Goal: Obtain resource: Obtain resource

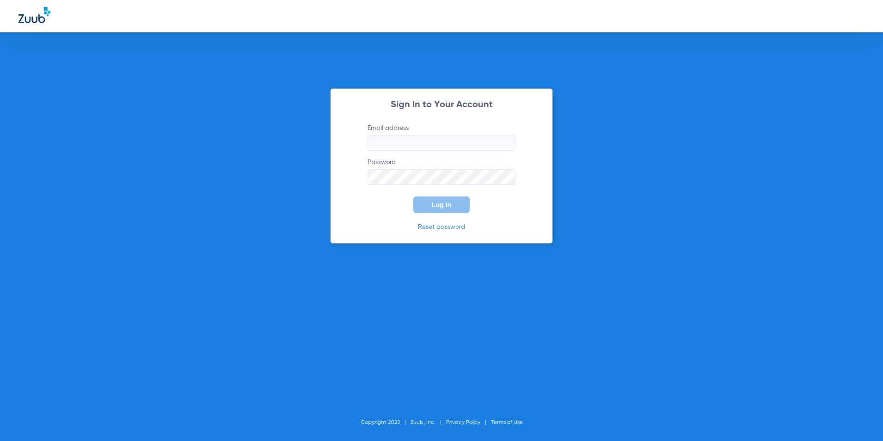
type input "[EMAIL_ADDRESS][DOMAIN_NAME]"
click at [440, 209] on button "Log In" at bounding box center [441, 204] width 56 height 17
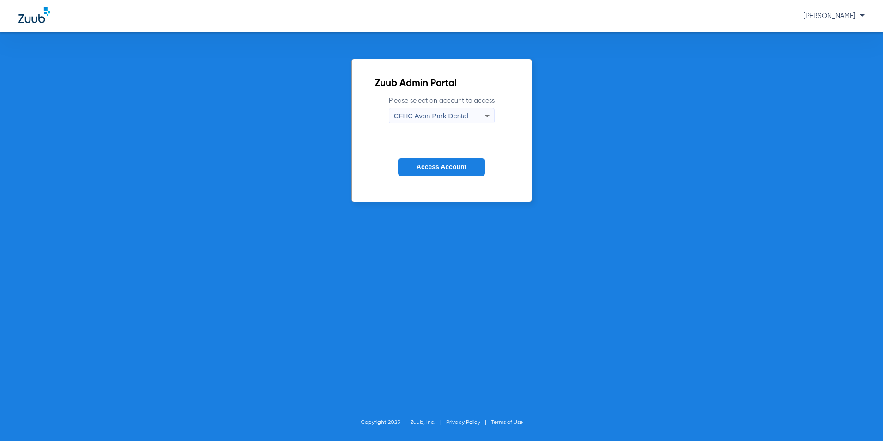
click at [421, 118] on span "CFHC Avon Park Dental" at bounding box center [431, 116] width 74 height 8
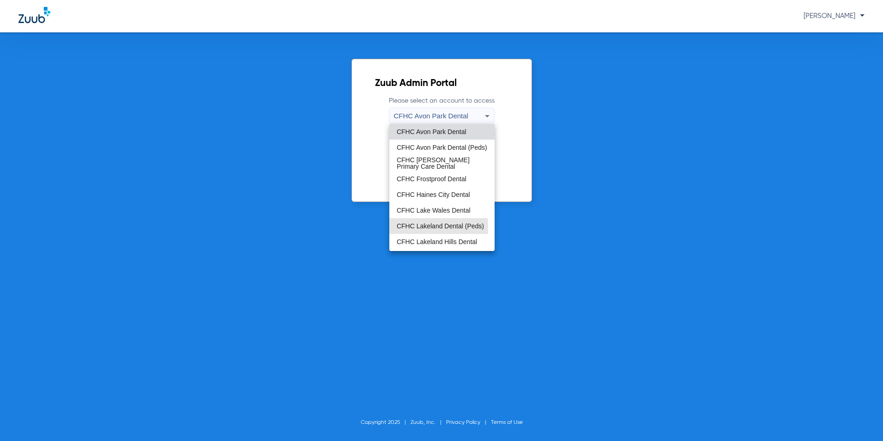
drag, startPoint x: 415, startPoint y: 226, endPoint x: 416, endPoint y: 181, distance: 44.8
click at [415, 223] on span "CFHC Lakeland Dental (Peds)" at bounding box center [440, 226] width 87 height 6
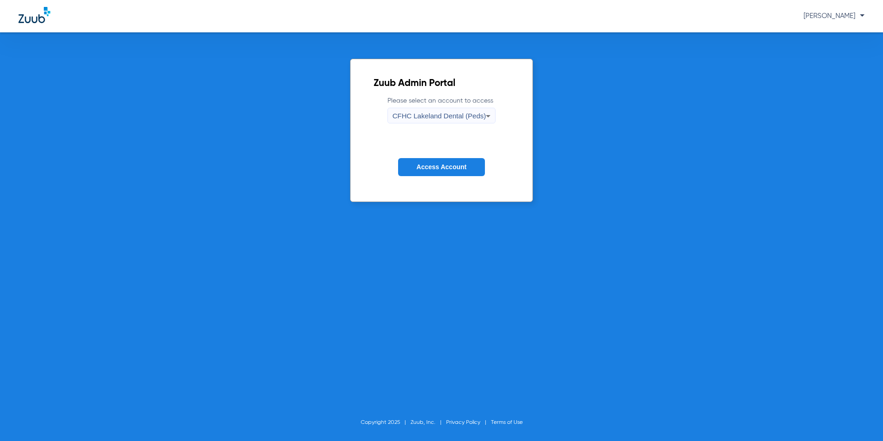
click at [419, 158] on form "Please select an account to access CFHC Lakeland Dental (Peds) Access Account" at bounding box center [442, 143] width 136 height 94
click at [420, 163] on span "Access Account" at bounding box center [442, 166] width 50 height 7
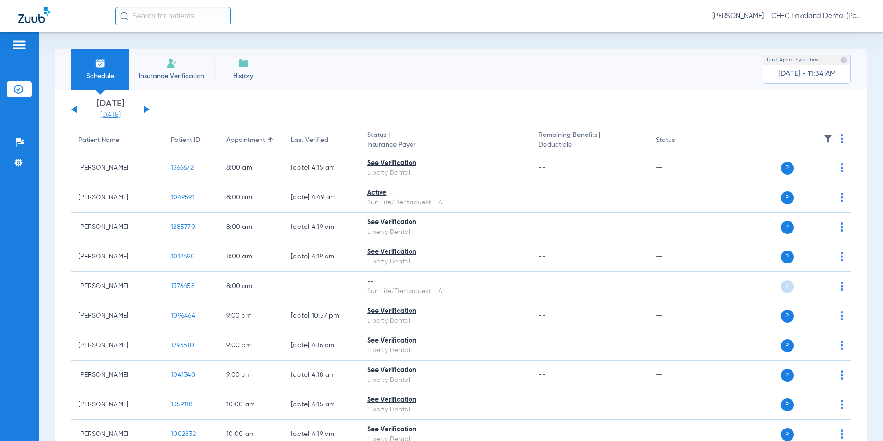
click at [124, 115] on link "[DATE]" at bounding box center [110, 114] width 55 height 9
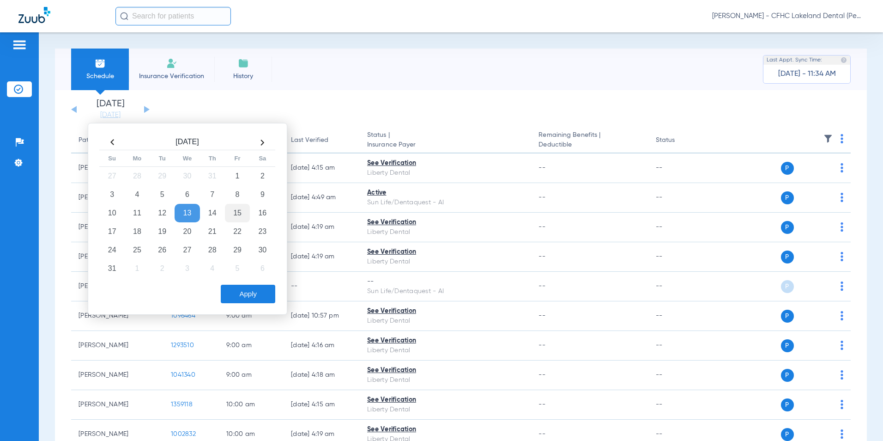
click at [240, 212] on td "15" at bounding box center [237, 213] width 25 height 18
click at [252, 292] on button "Apply" at bounding box center [248, 294] width 55 height 18
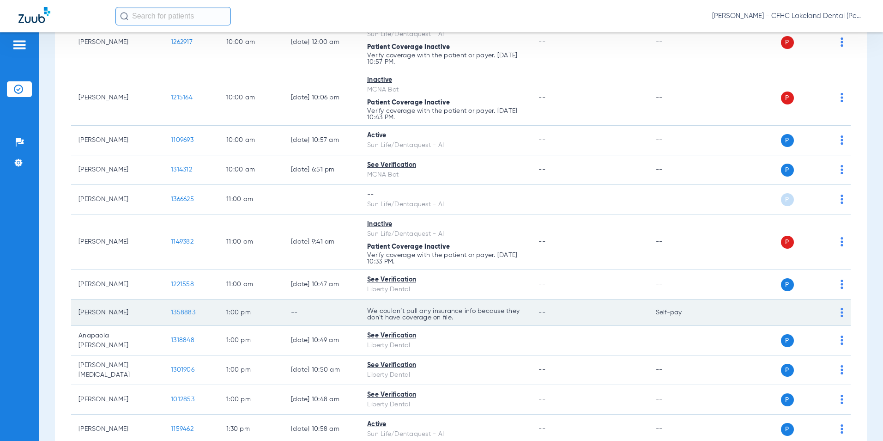
scroll to position [508, 0]
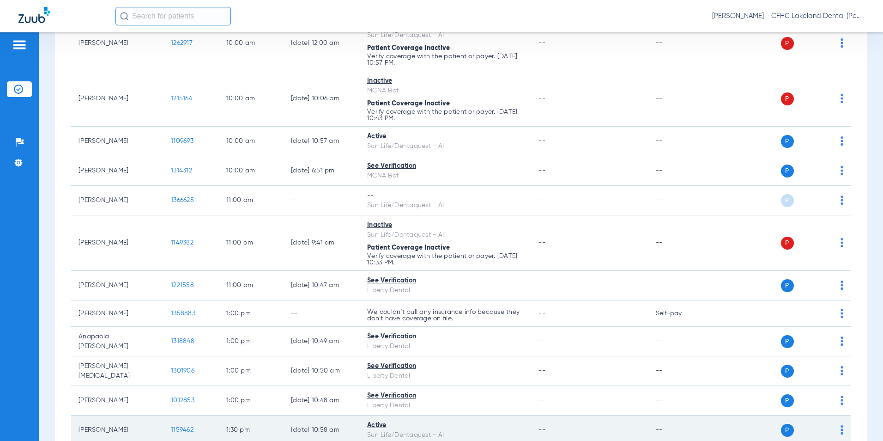
click at [178, 429] on span "1159462" at bounding box center [182, 429] width 23 height 6
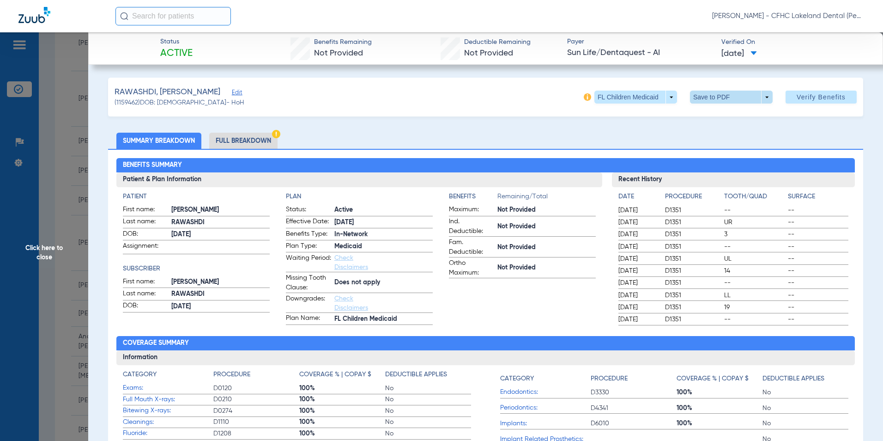
click at [759, 95] on span at bounding box center [731, 97] width 83 height 13
click at [739, 116] on span "Save to PDF" at bounding box center [728, 115] width 36 height 6
click at [43, 248] on span "Click here to close" at bounding box center [44, 252] width 88 height 441
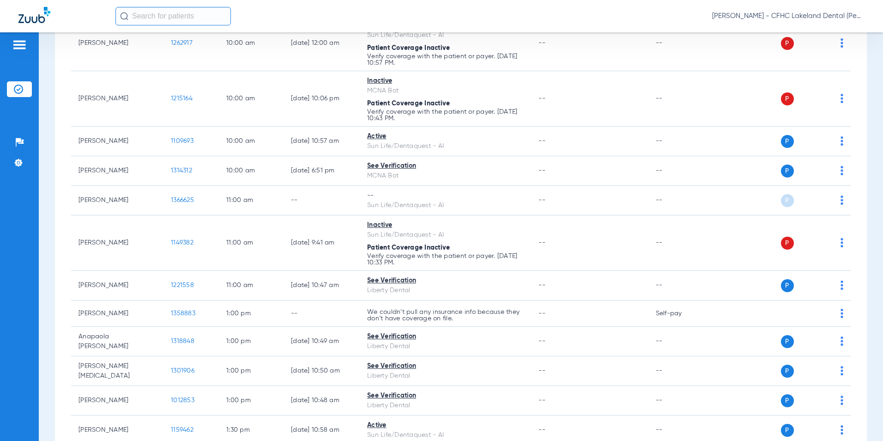
scroll to position [554, 0]
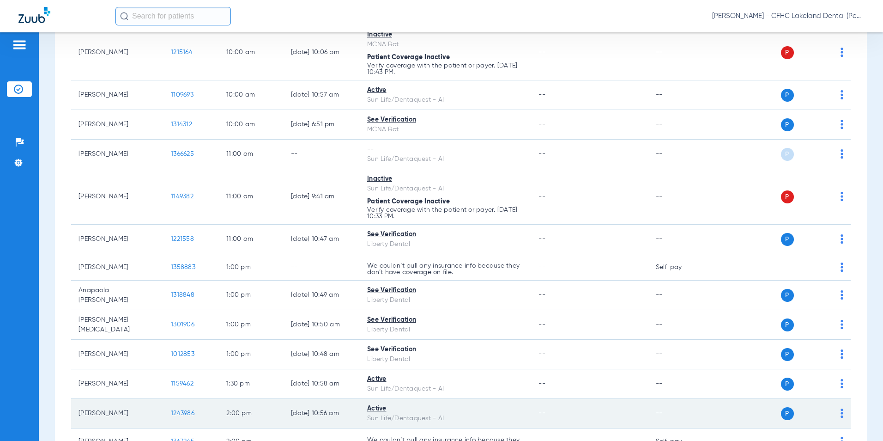
click at [176, 414] on span "1243986" at bounding box center [183, 413] width 24 height 6
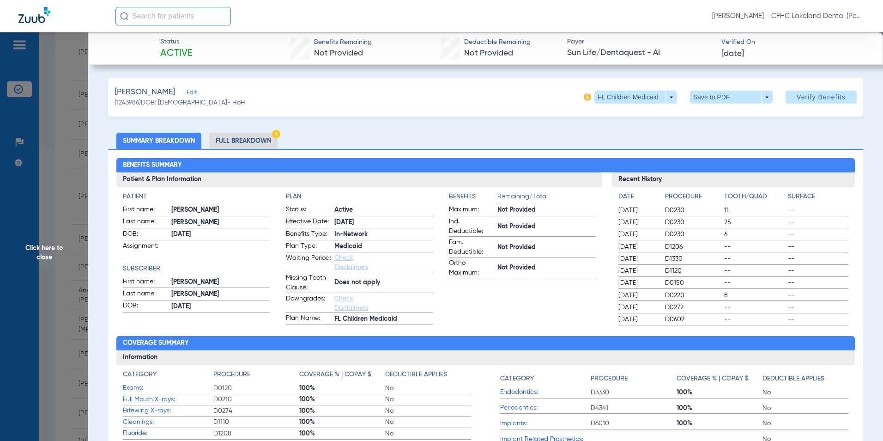
click at [62, 321] on span "Click here to close" at bounding box center [44, 252] width 88 height 441
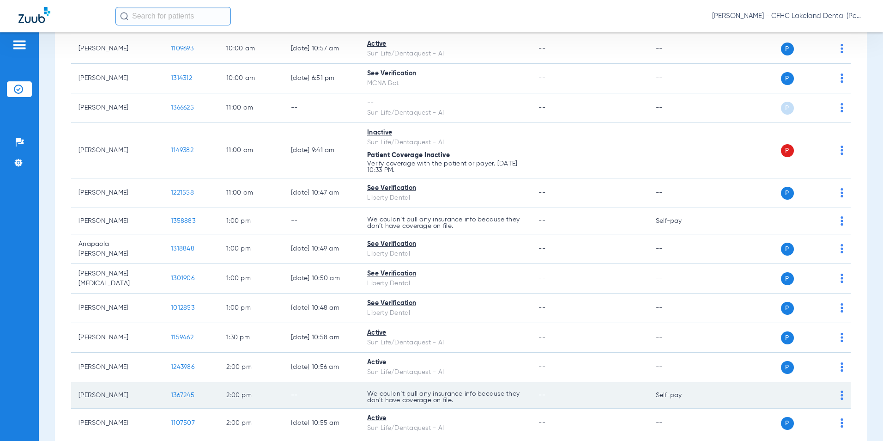
scroll to position [647, 0]
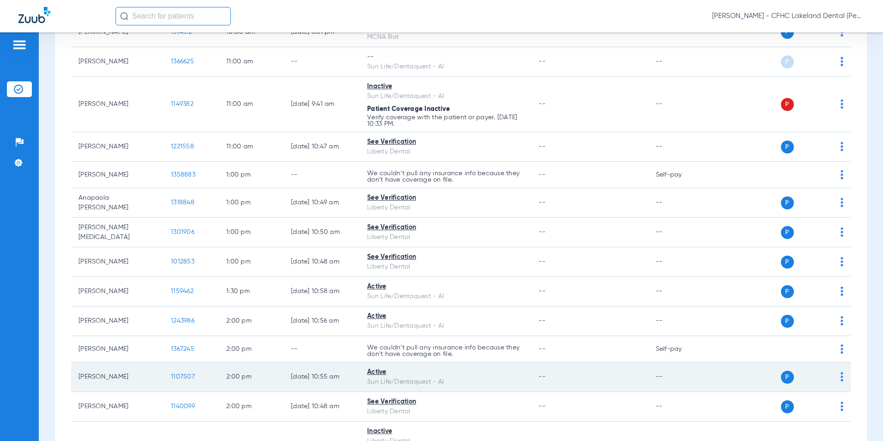
click at [179, 376] on span "1107507" at bounding box center [183, 376] width 24 height 6
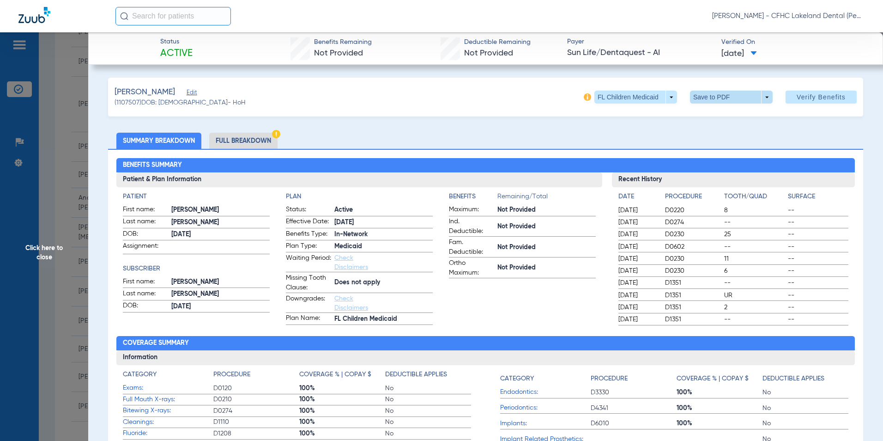
click at [761, 96] on span at bounding box center [731, 97] width 83 height 13
click at [724, 117] on span "Save to PDF" at bounding box center [728, 115] width 36 height 6
drag, startPoint x: 49, startPoint y: 250, endPoint x: 46, endPoint y: 257, distance: 7.5
click at [49, 250] on span "Click here to close" at bounding box center [44, 252] width 88 height 441
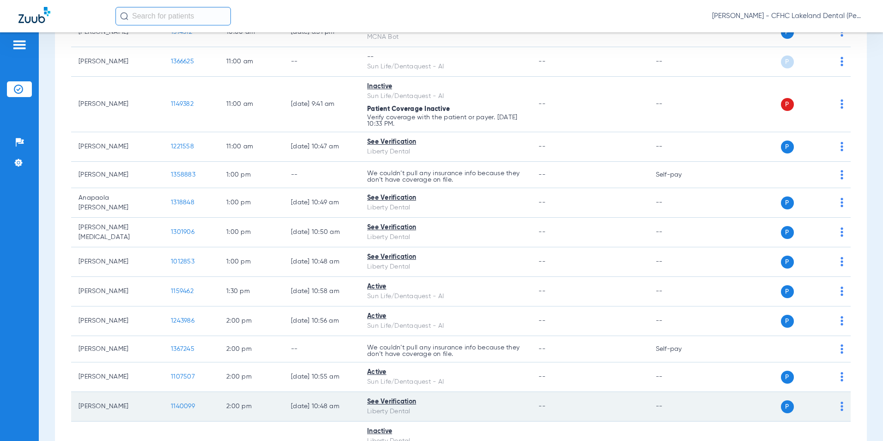
click at [179, 406] on span "1140099" at bounding box center [183, 406] width 24 height 6
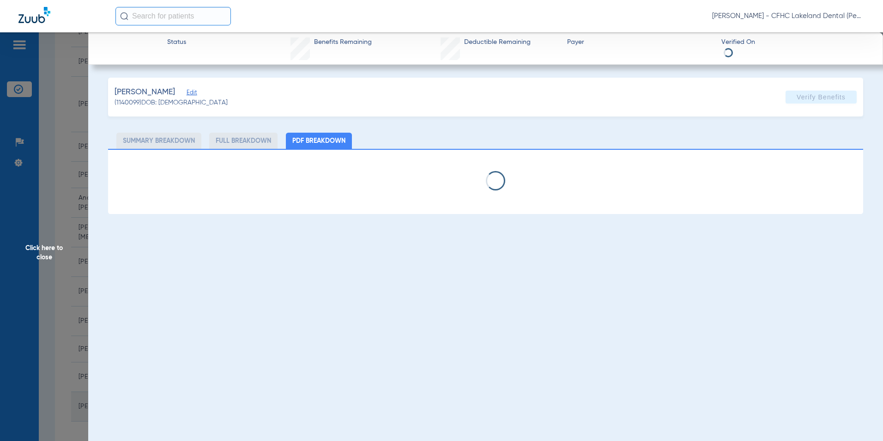
select select "page-width"
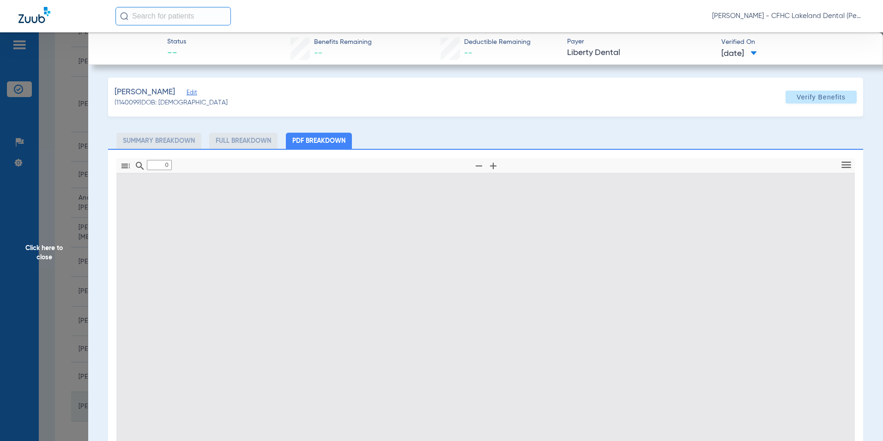
type input "1"
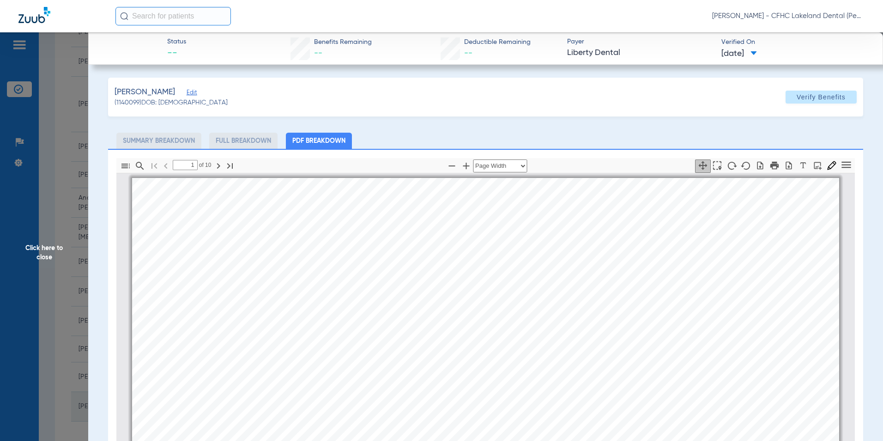
scroll to position [5, 0]
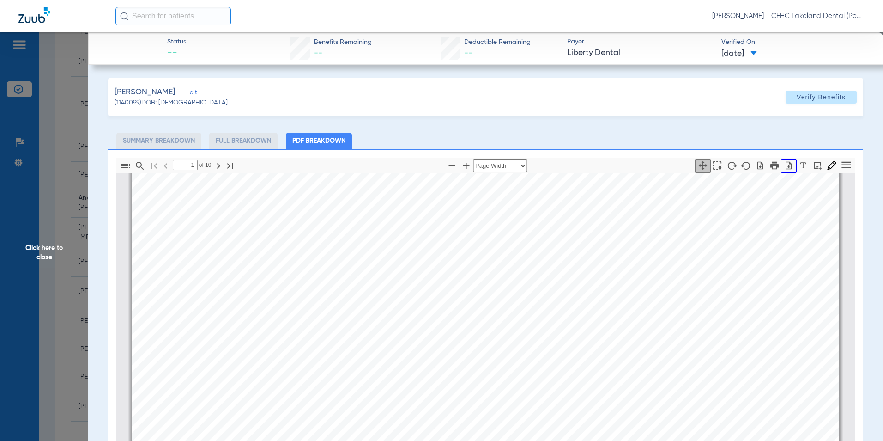
click at [784, 164] on icon "button" at bounding box center [788, 165] width 9 height 9
click at [38, 253] on span "Click here to close" at bounding box center [44, 252] width 88 height 441
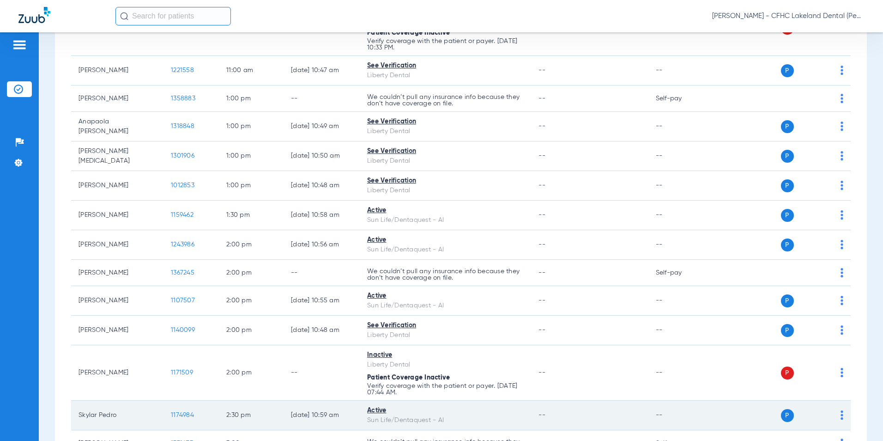
scroll to position [739, 0]
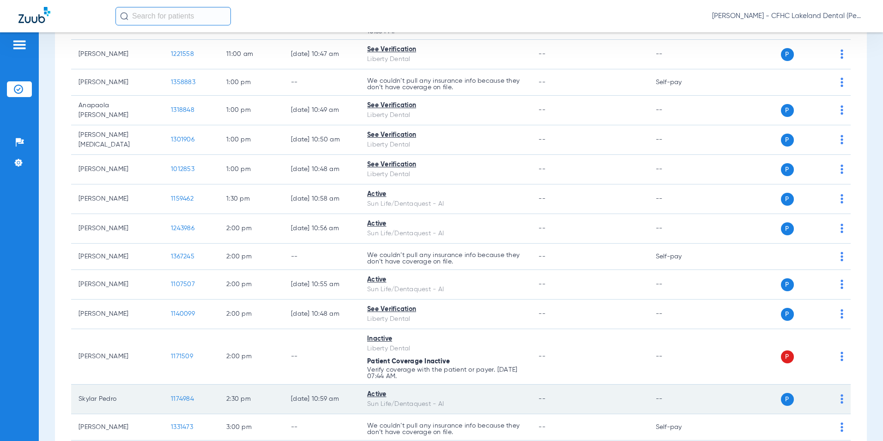
click at [182, 400] on span "1174984" at bounding box center [182, 398] width 23 height 6
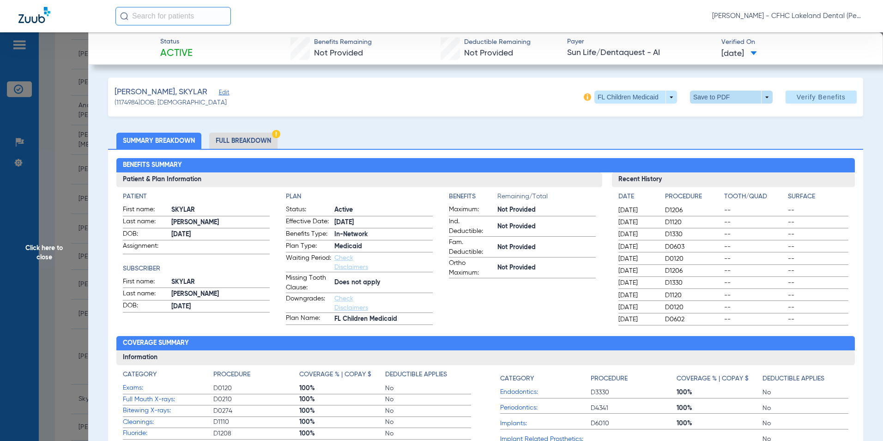
click at [760, 96] on span at bounding box center [731, 97] width 83 height 13
click at [718, 116] on span "Save to PDF" at bounding box center [728, 115] width 36 height 6
click at [44, 254] on span "Click here to close" at bounding box center [44, 252] width 88 height 441
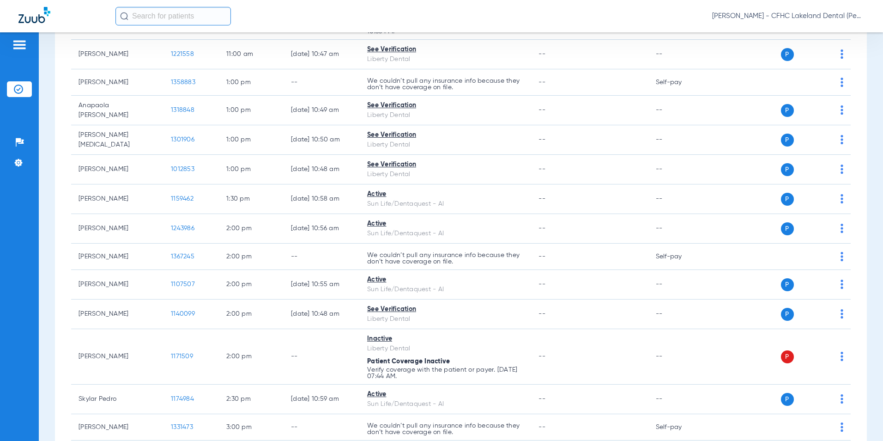
scroll to position [785, 0]
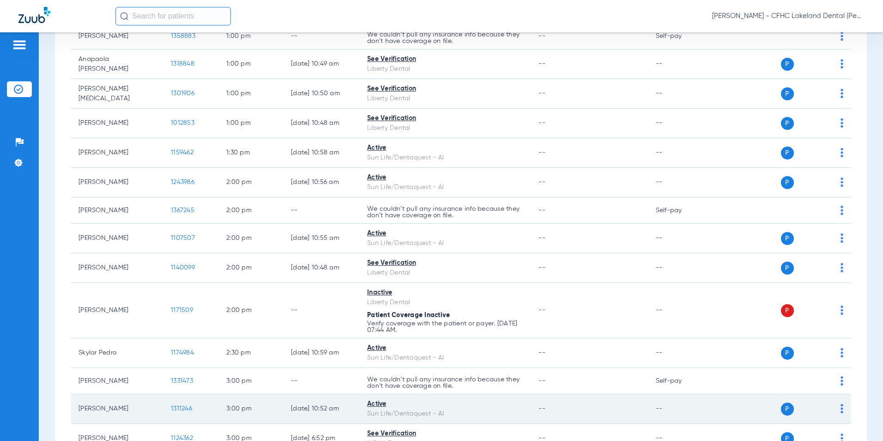
click at [185, 407] on span "1311246" at bounding box center [181, 408] width 21 height 6
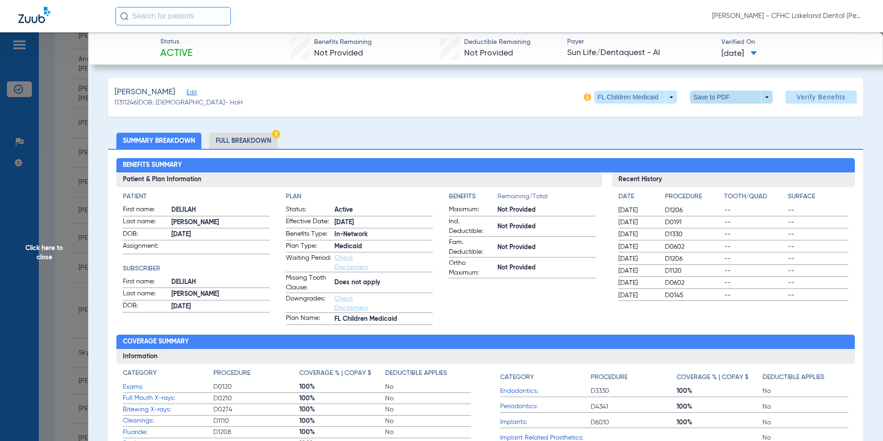
click at [760, 97] on span at bounding box center [731, 97] width 83 height 13
click at [723, 116] on span "Save to PDF" at bounding box center [728, 115] width 36 height 6
click at [45, 249] on span "Click here to close" at bounding box center [44, 252] width 88 height 441
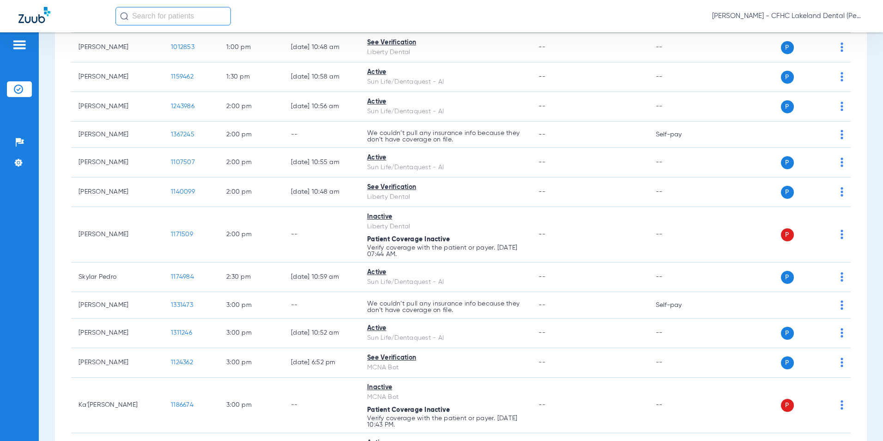
scroll to position [878, 0]
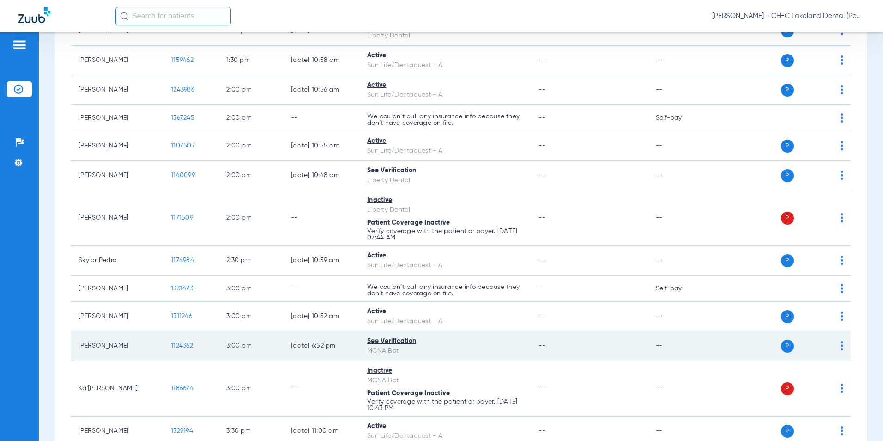
click at [186, 346] on span "1124362" at bounding box center [182, 345] width 22 height 6
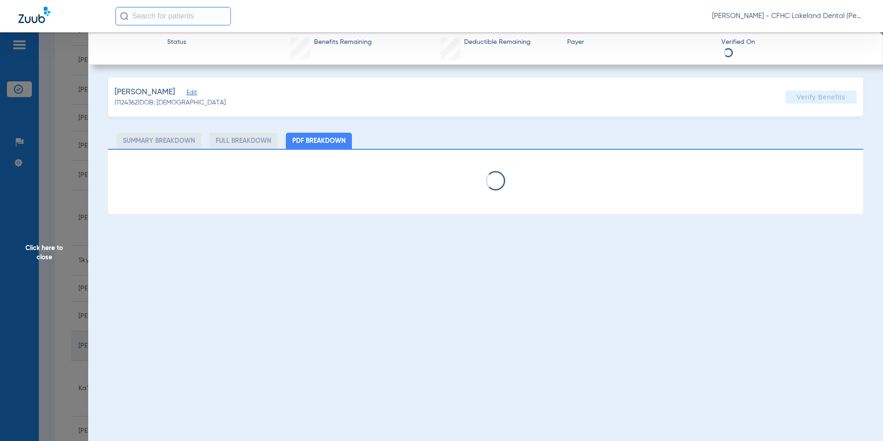
select select "page-width"
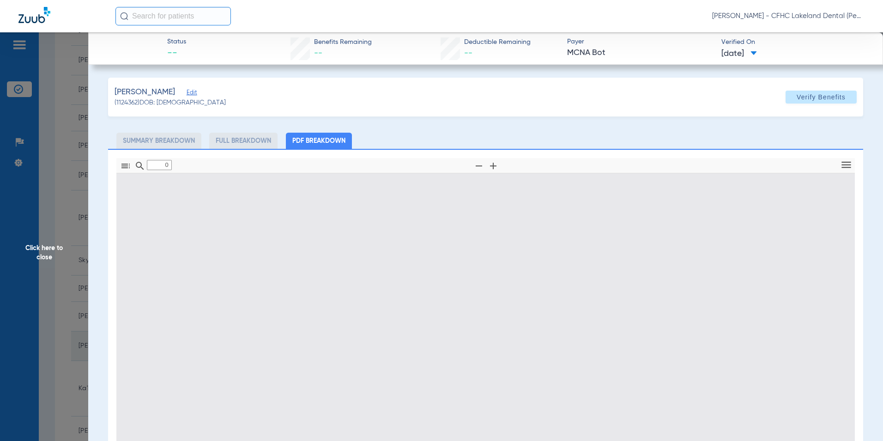
type input "1"
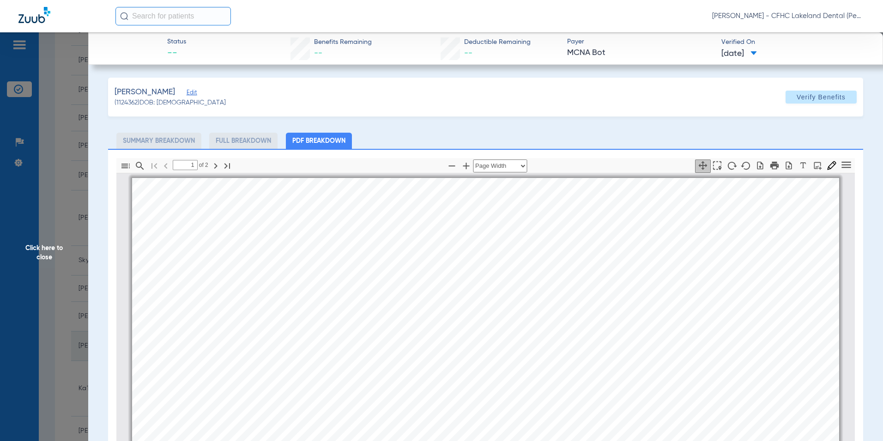
scroll to position [5, 0]
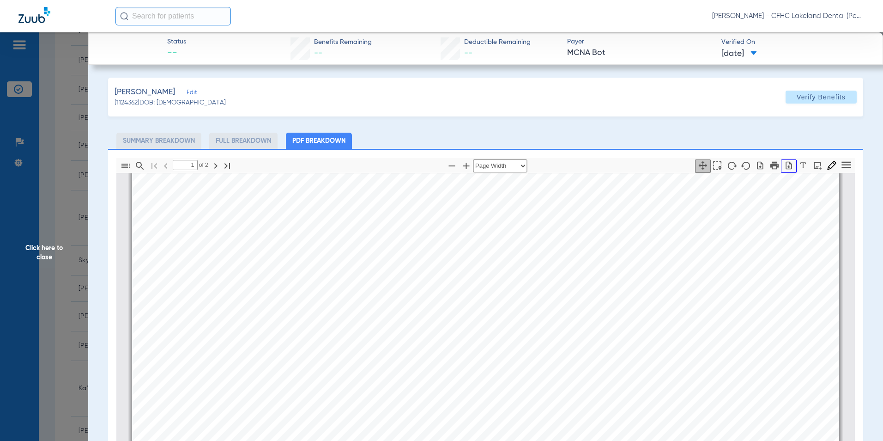
click at [784, 164] on icon "button" at bounding box center [788, 165] width 9 height 9
click at [43, 257] on span "Click here to close" at bounding box center [44, 252] width 88 height 441
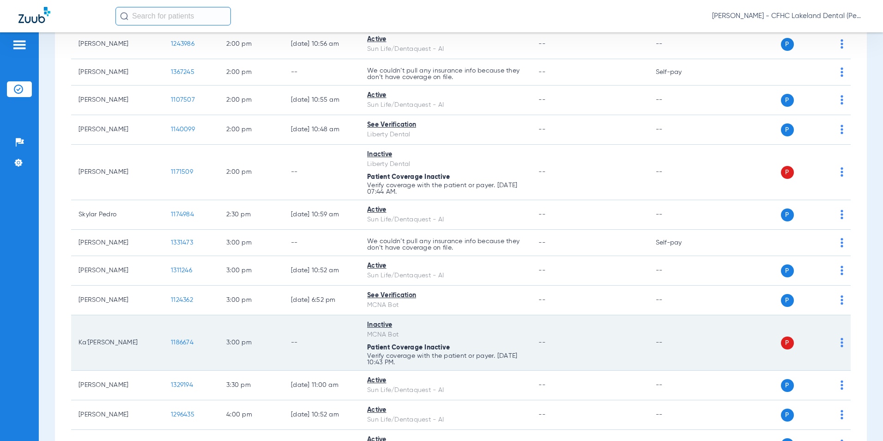
scroll to position [924, 0]
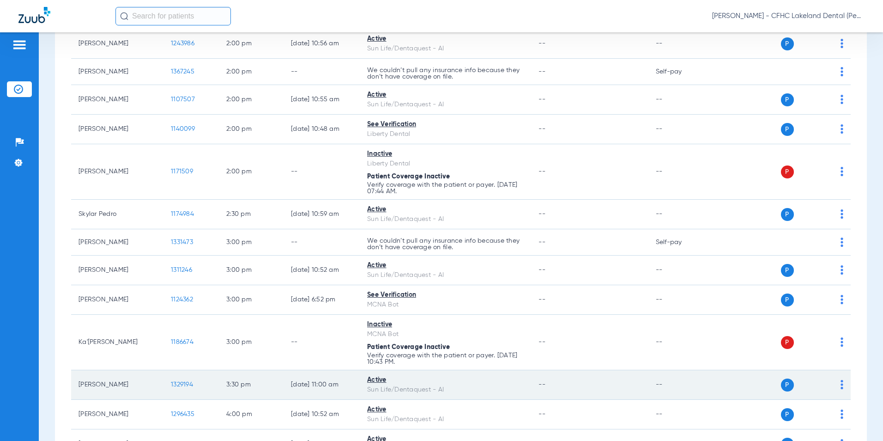
click at [182, 384] on span "1329194" at bounding box center [182, 384] width 22 height 6
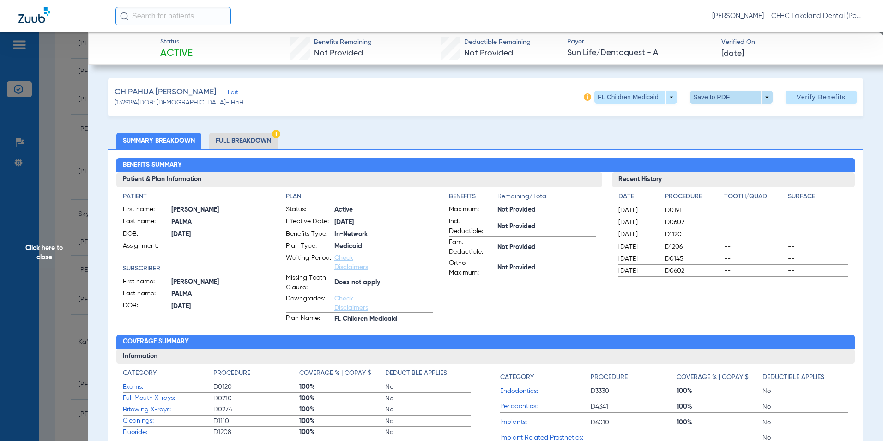
click at [761, 96] on span at bounding box center [731, 97] width 83 height 13
click at [723, 112] on span "Save to PDF" at bounding box center [728, 115] width 36 height 6
click at [39, 245] on span "Click here to close" at bounding box center [44, 252] width 88 height 441
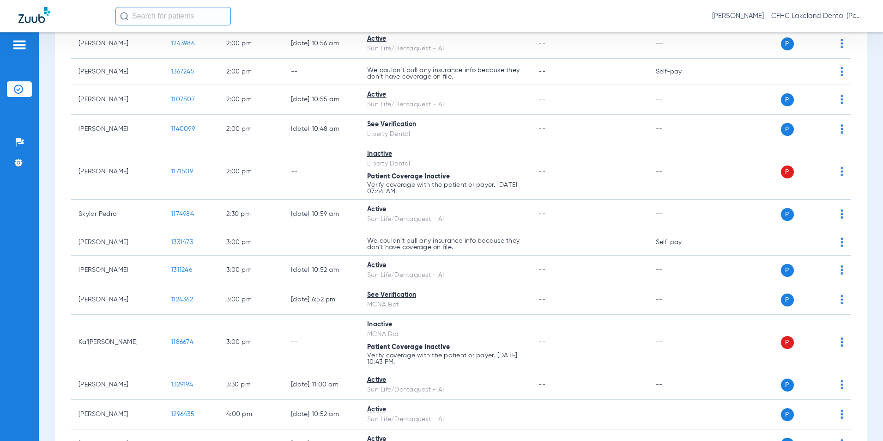
scroll to position [970, 0]
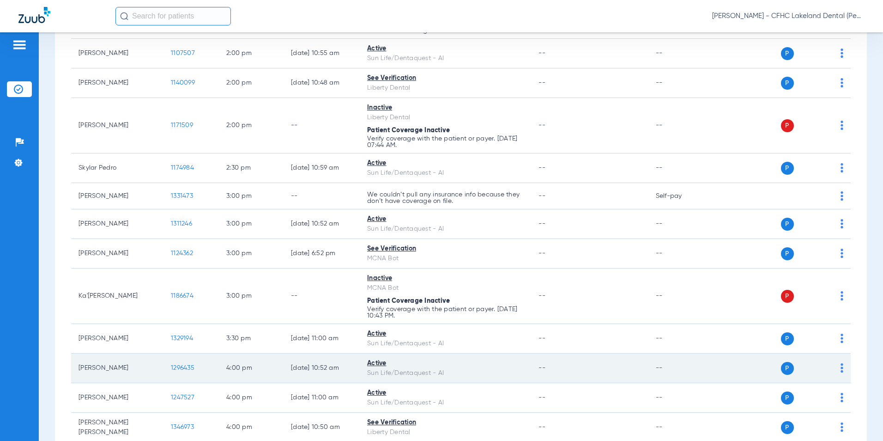
click at [183, 369] on span "1296435" at bounding box center [183, 368] width 24 height 6
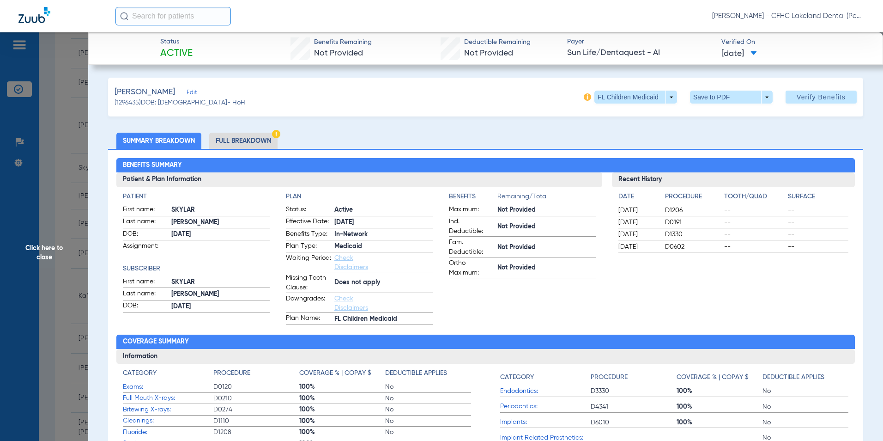
click at [46, 251] on span "Click here to close" at bounding box center [44, 252] width 88 height 441
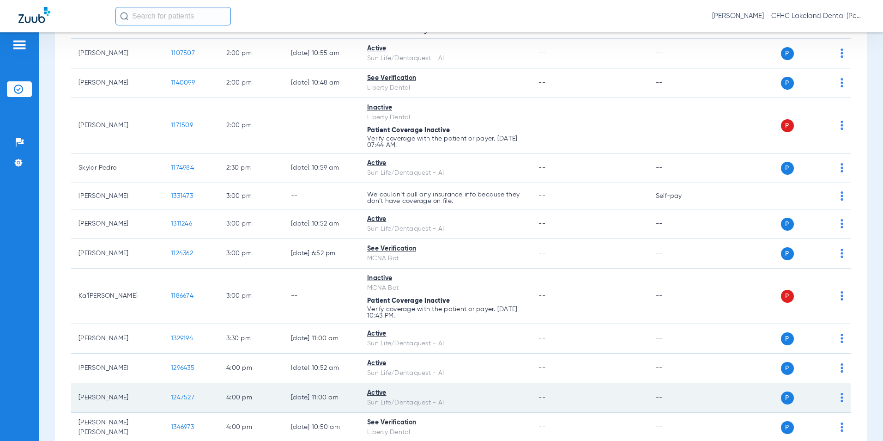
click at [189, 396] on span "1247527" at bounding box center [183, 397] width 24 height 6
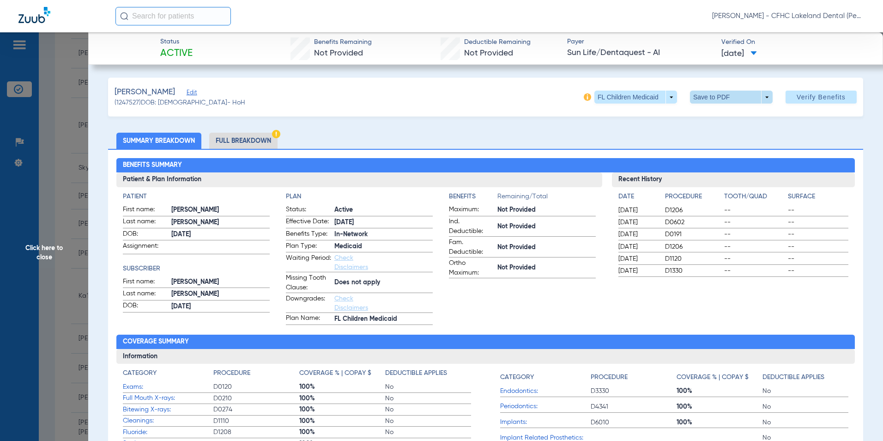
click at [759, 97] on span at bounding box center [731, 97] width 83 height 13
click at [733, 117] on span "Save to PDF" at bounding box center [728, 115] width 36 height 6
click at [44, 253] on span "Click here to close" at bounding box center [44, 252] width 88 height 441
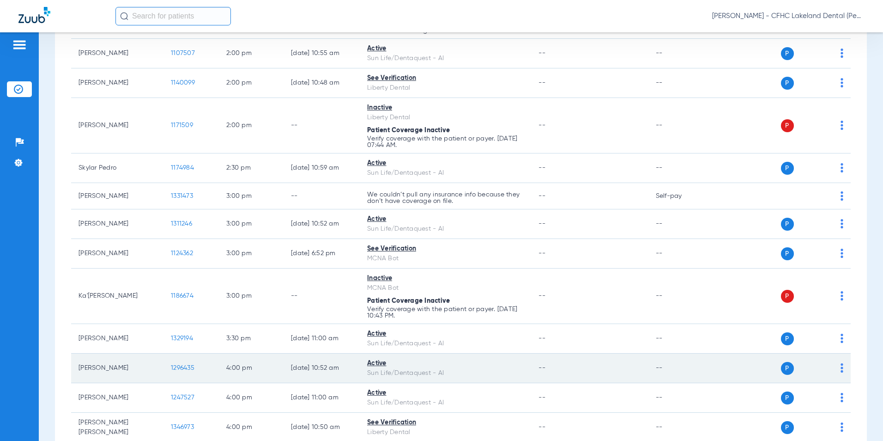
click at [181, 368] on span "1296435" at bounding box center [183, 368] width 24 height 6
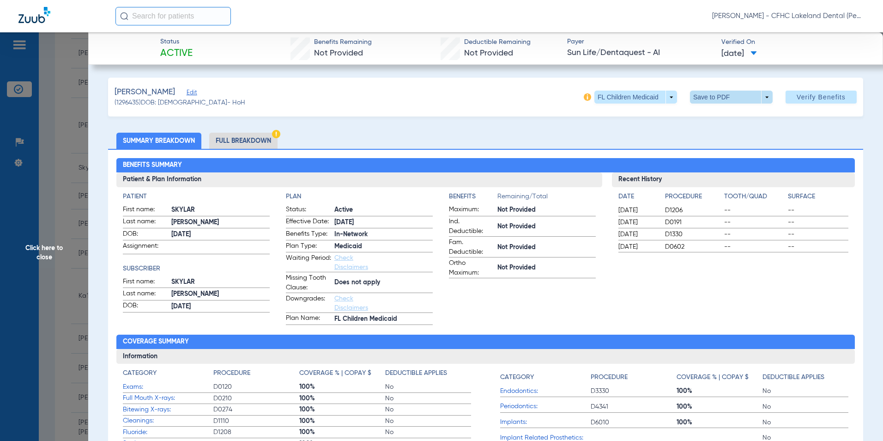
click at [761, 96] on span at bounding box center [731, 97] width 83 height 13
click at [725, 120] on button "insert_drive_file Save to PDF" at bounding box center [719, 115] width 70 height 18
click at [59, 243] on span "Click here to close" at bounding box center [44, 252] width 88 height 441
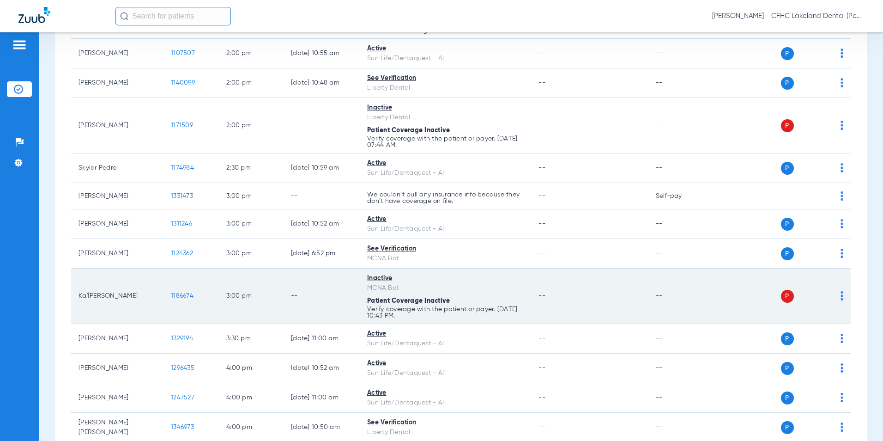
scroll to position [1016, 0]
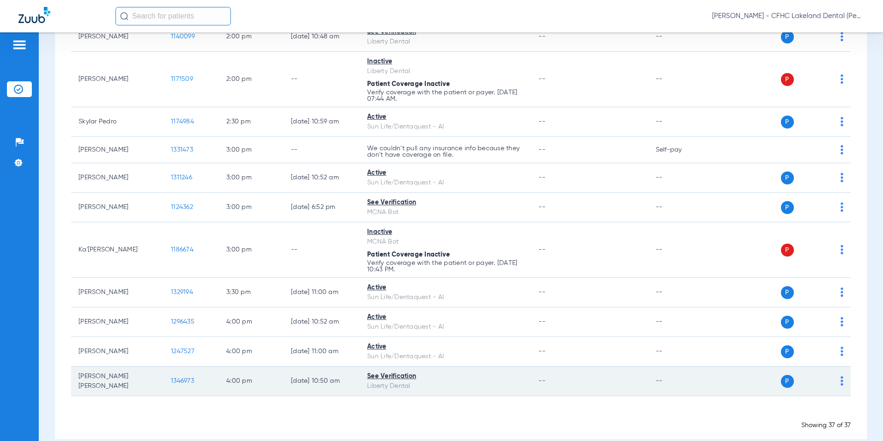
click at [185, 382] on span "1346973" at bounding box center [182, 380] width 23 height 6
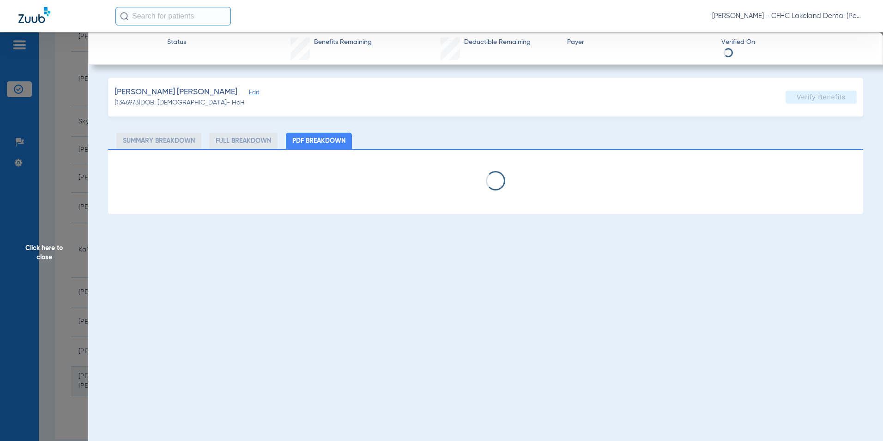
select select "page-width"
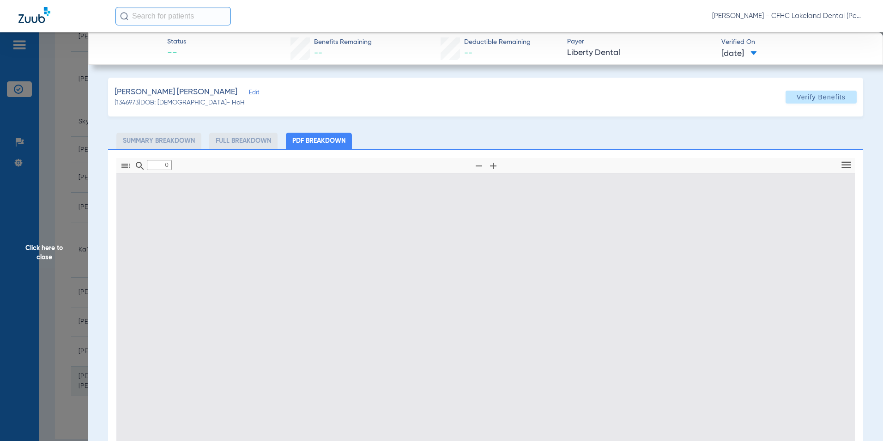
type input "1"
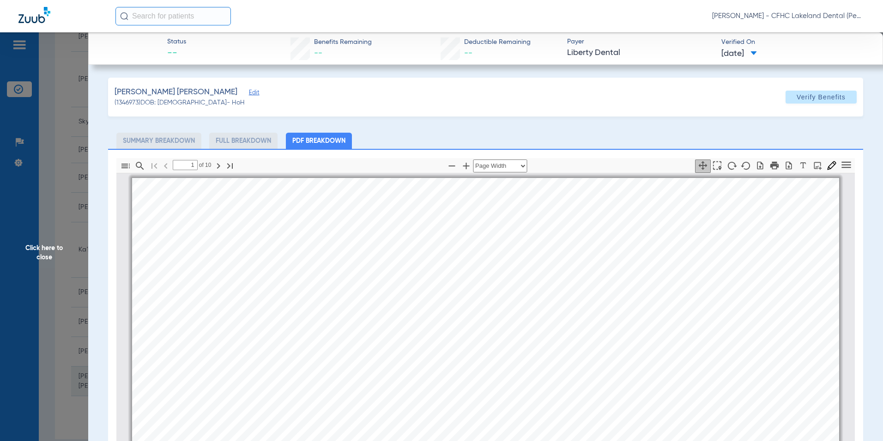
scroll to position [5, 0]
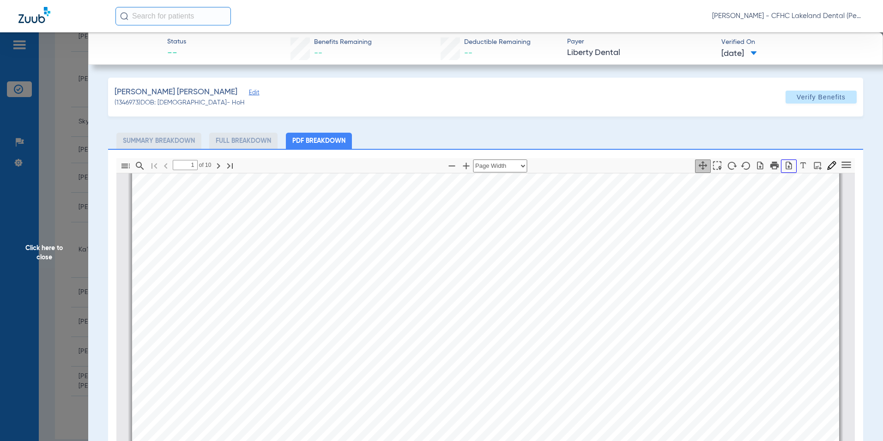
click at [786, 167] on icon "button" at bounding box center [788, 165] width 9 height 9
click at [43, 248] on span "Click here to close" at bounding box center [44, 252] width 88 height 441
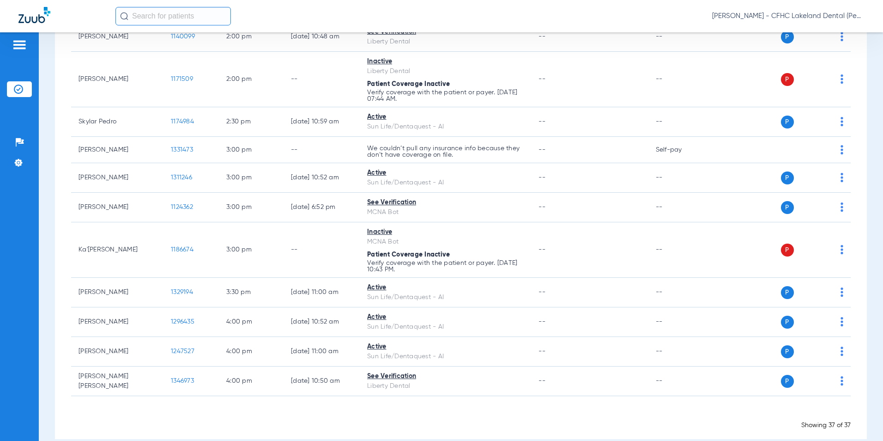
scroll to position [970, 0]
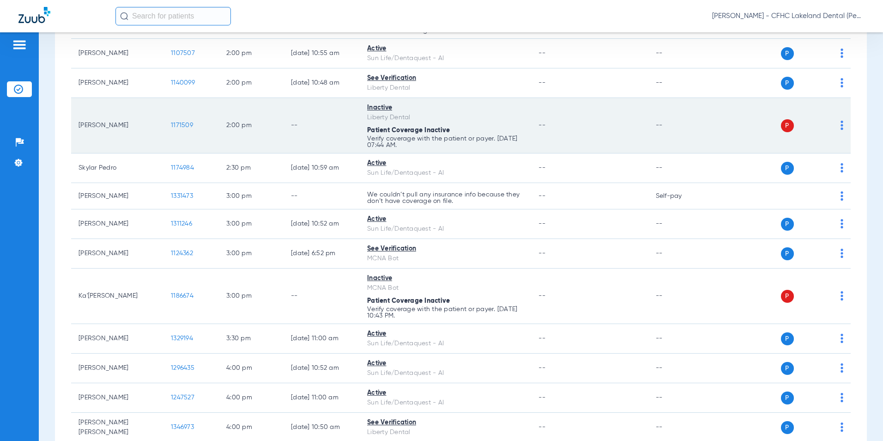
click at [841, 126] on img at bounding box center [842, 125] width 3 height 9
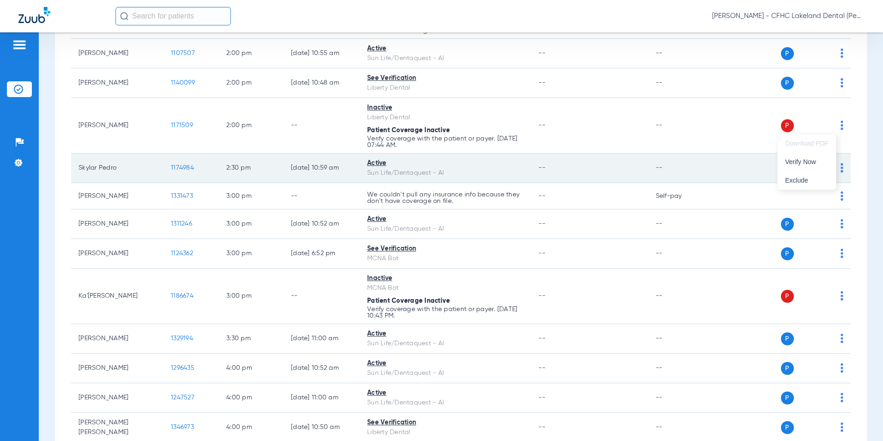
drag, startPoint x: 806, startPoint y: 160, endPoint x: 771, endPoint y: 164, distance: 35.4
click at [806, 159] on span "Verify Now" at bounding box center [806, 161] width 43 height 6
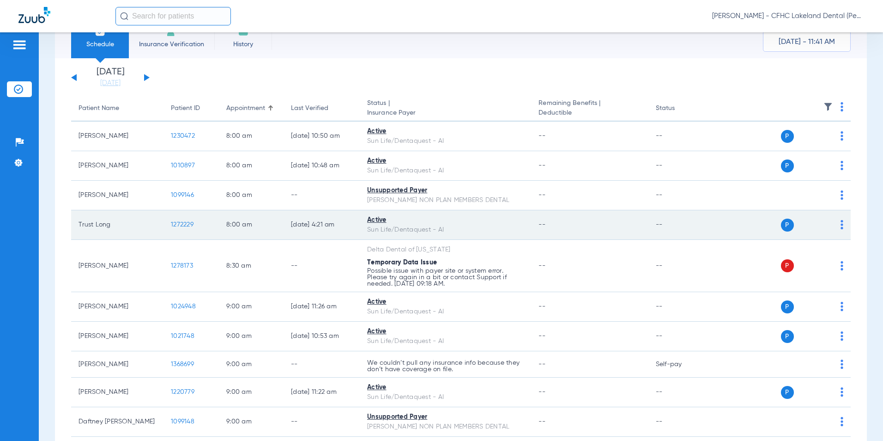
scroll to position [0, 0]
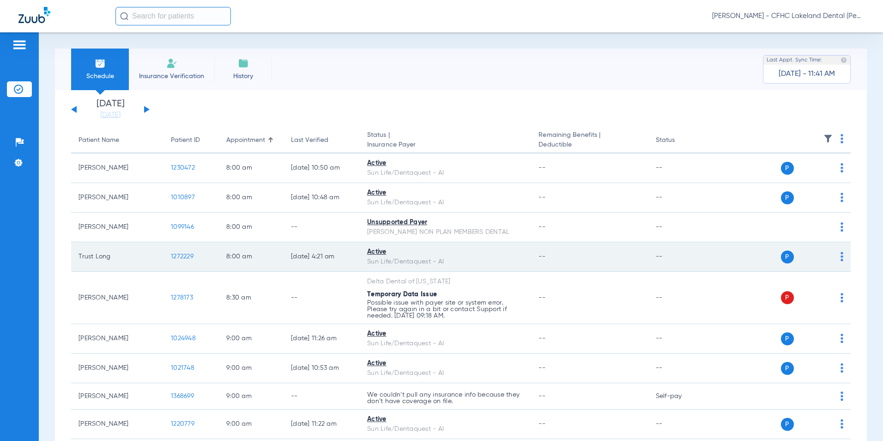
click at [183, 254] on span "1272229" at bounding box center [182, 256] width 23 height 6
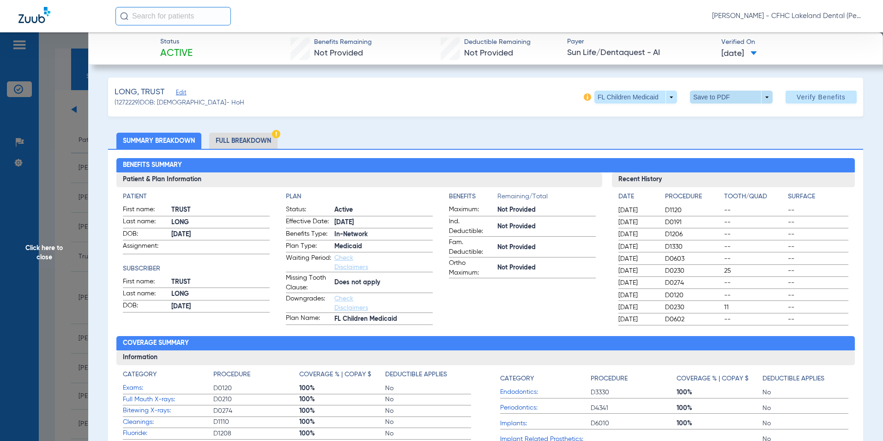
click at [760, 96] on span at bounding box center [731, 97] width 83 height 13
click at [729, 117] on span "Save to PDF" at bounding box center [728, 115] width 36 height 6
